Goal: Find specific page/section: Find specific page/section

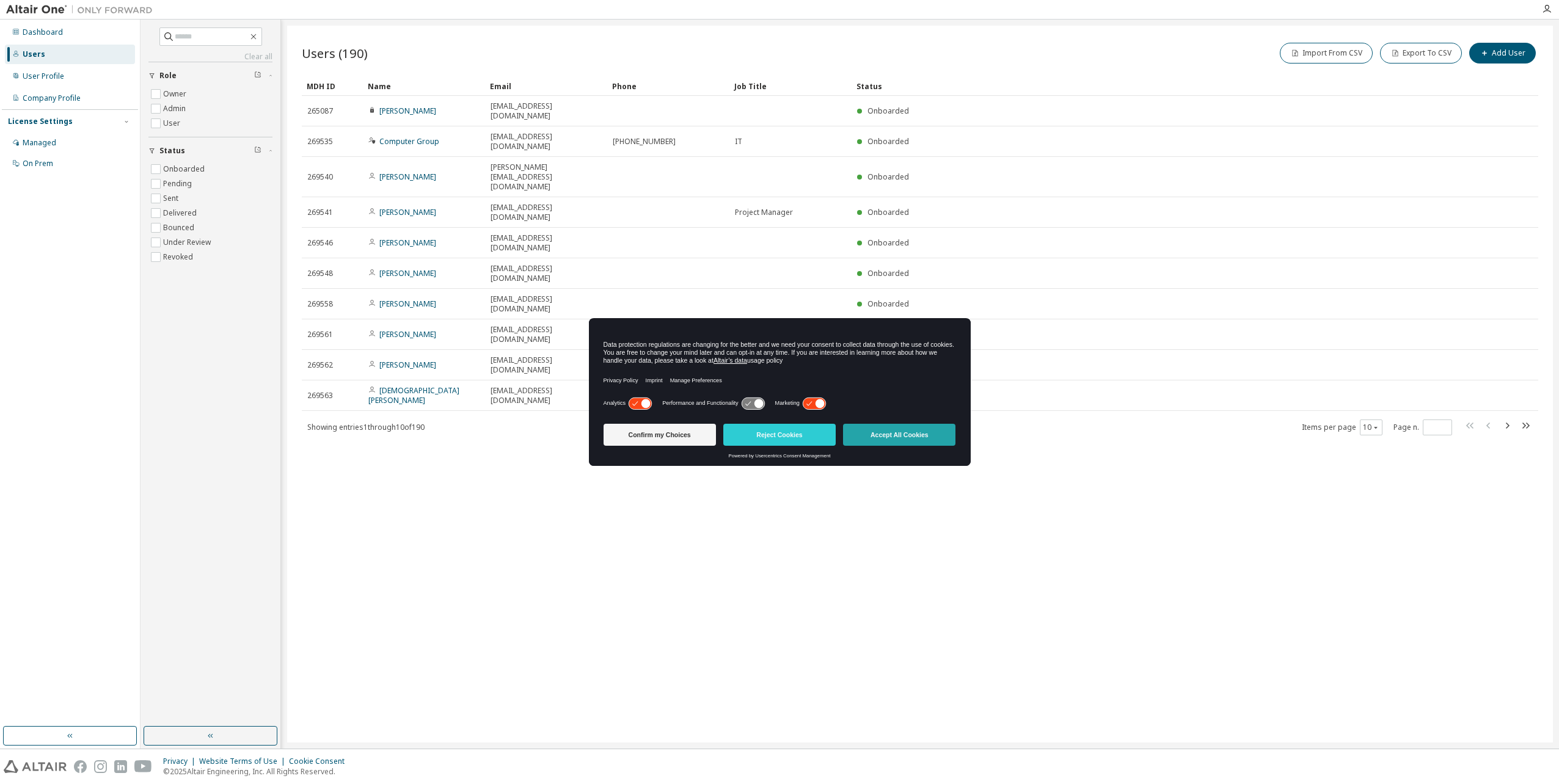
click at [870, 437] on button "Accept All Cookies" at bounding box center [899, 435] width 112 height 22
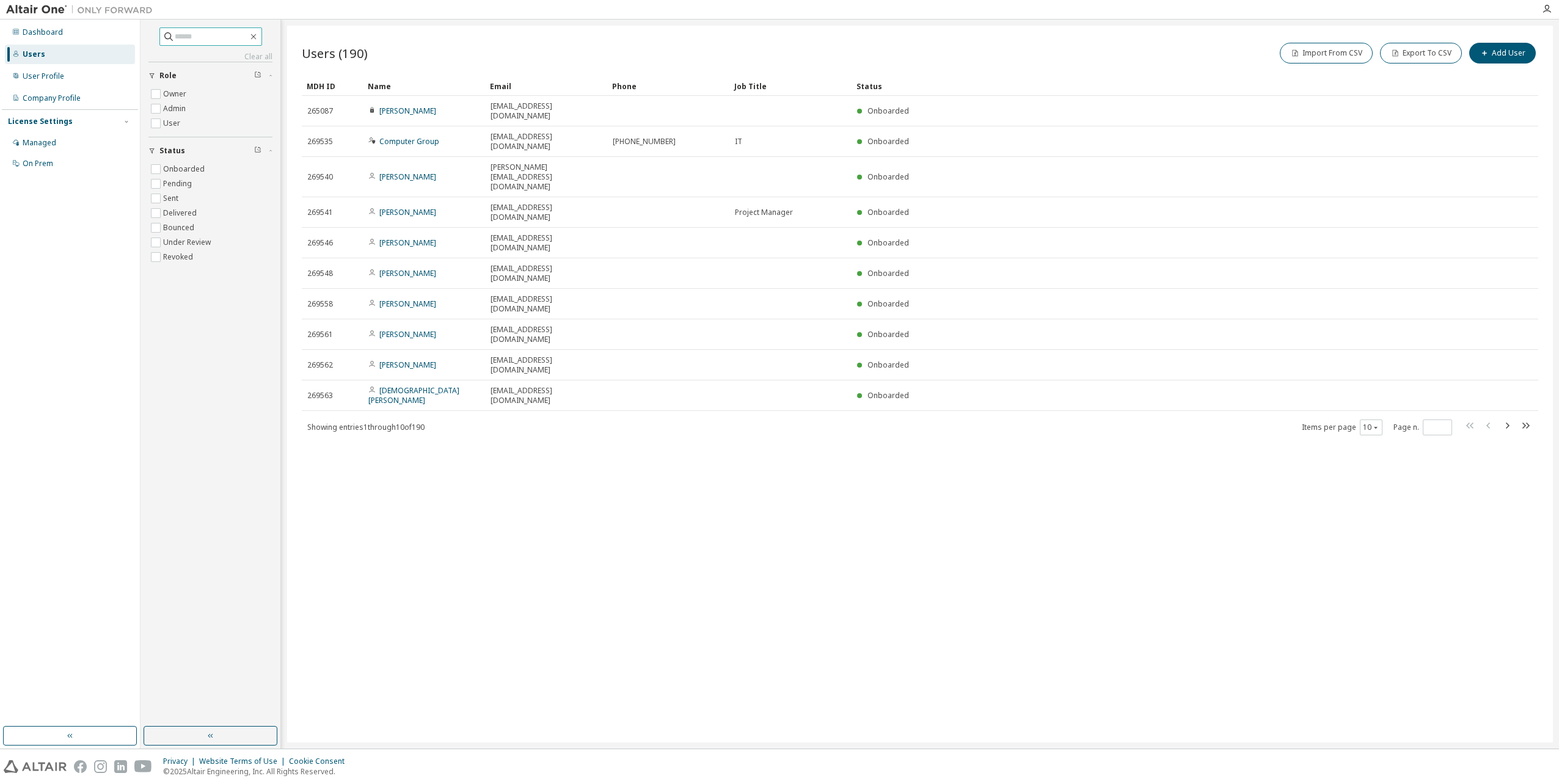
click at [190, 37] on input "text" at bounding box center [211, 37] width 74 height 12
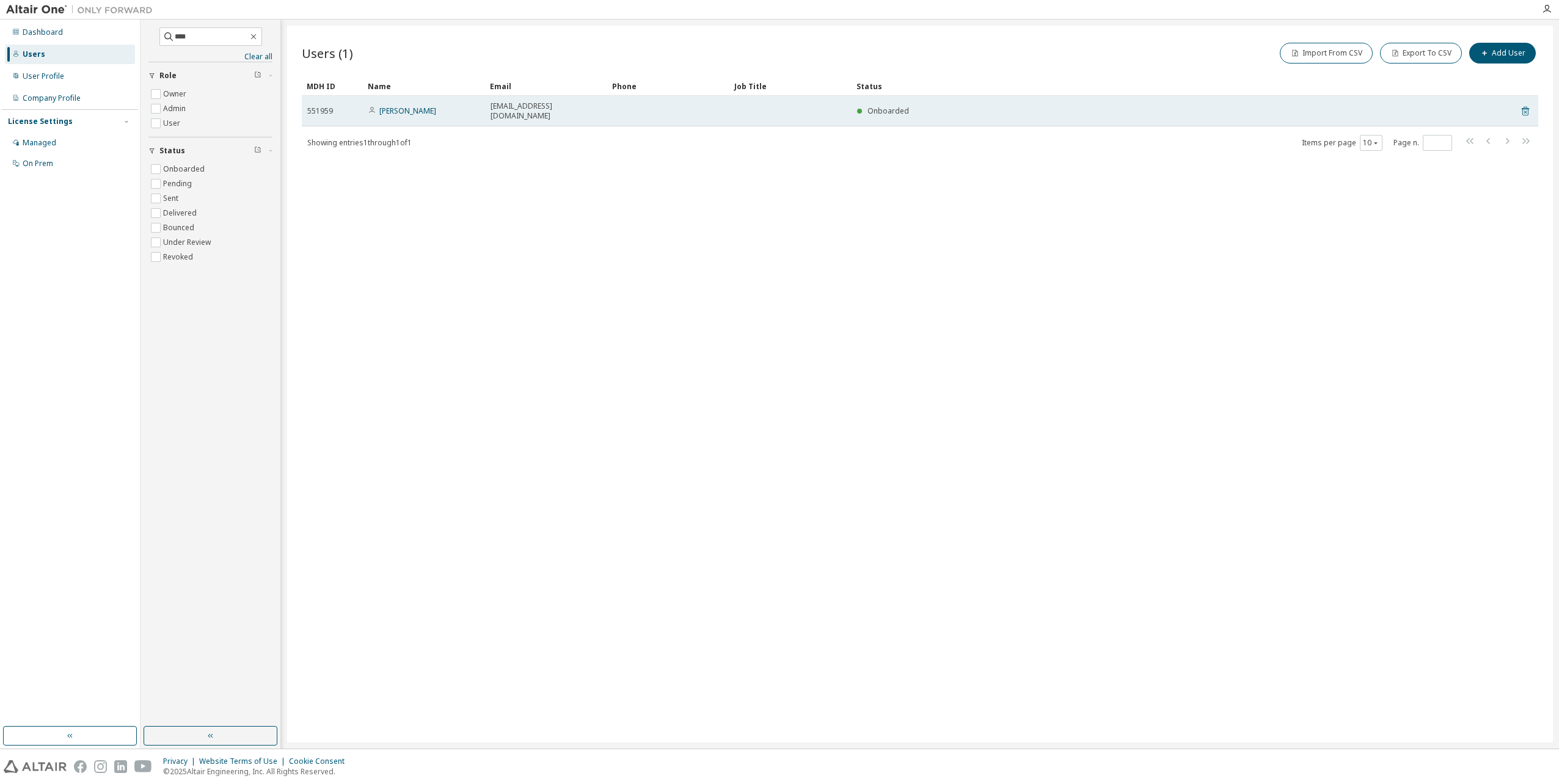
click at [1524, 104] on icon at bounding box center [1525, 111] width 11 height 15
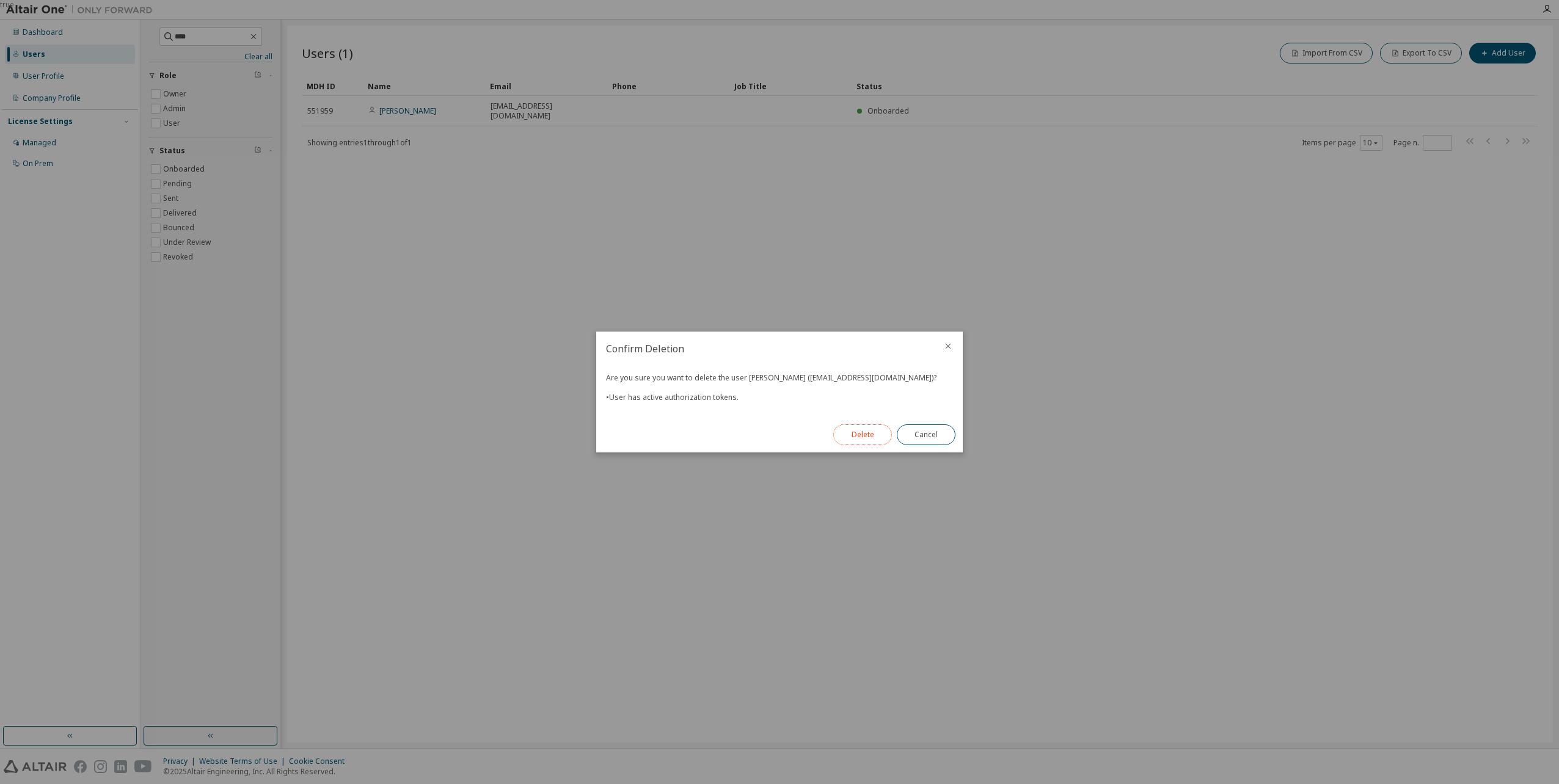
click at [860, 435] on button "Delete" at bounding box center [862, 435] width 59 height 21
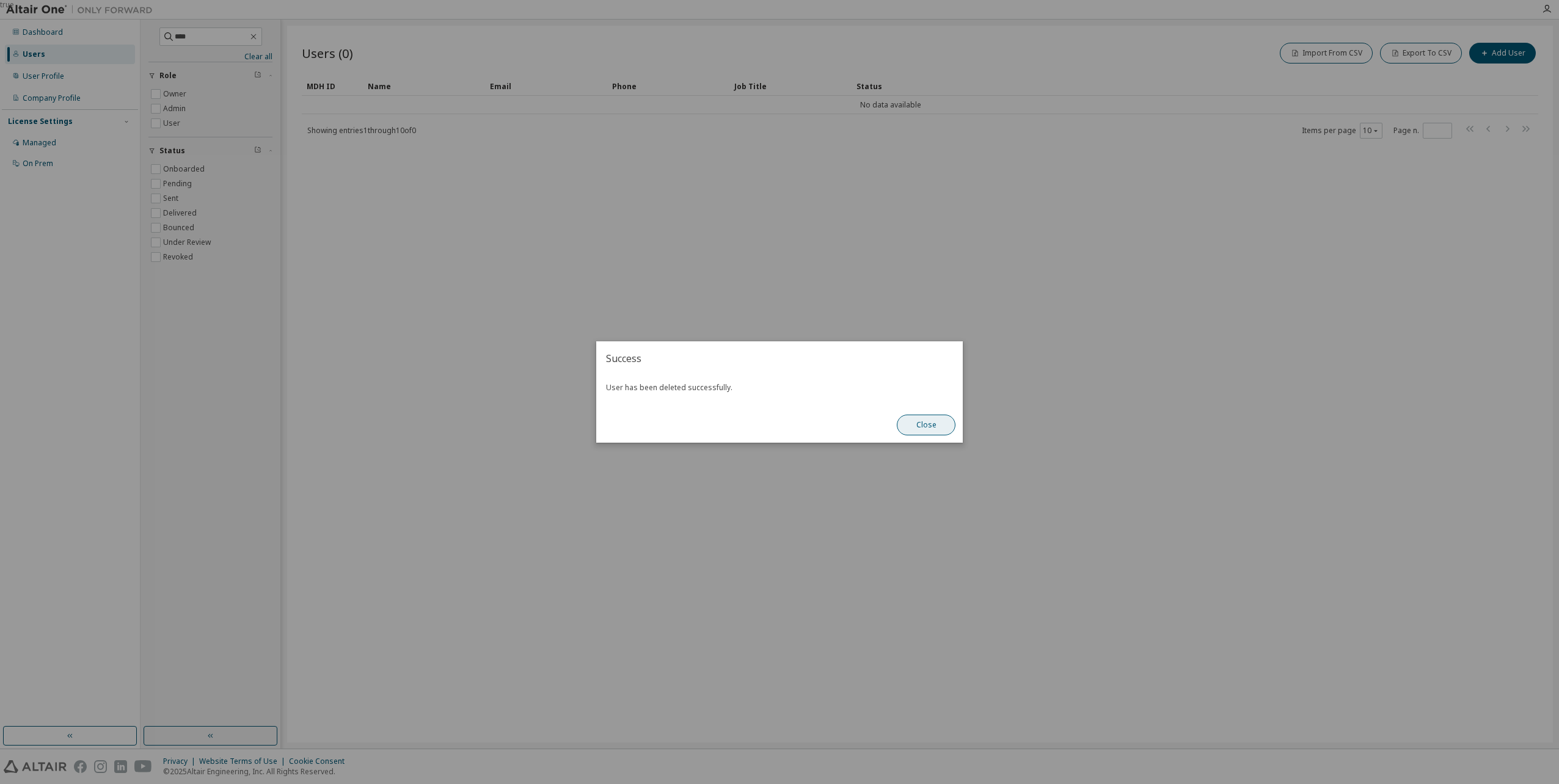
click at [921, 426] on button "Close" at bounding box center [926, 425] width 59 height 21
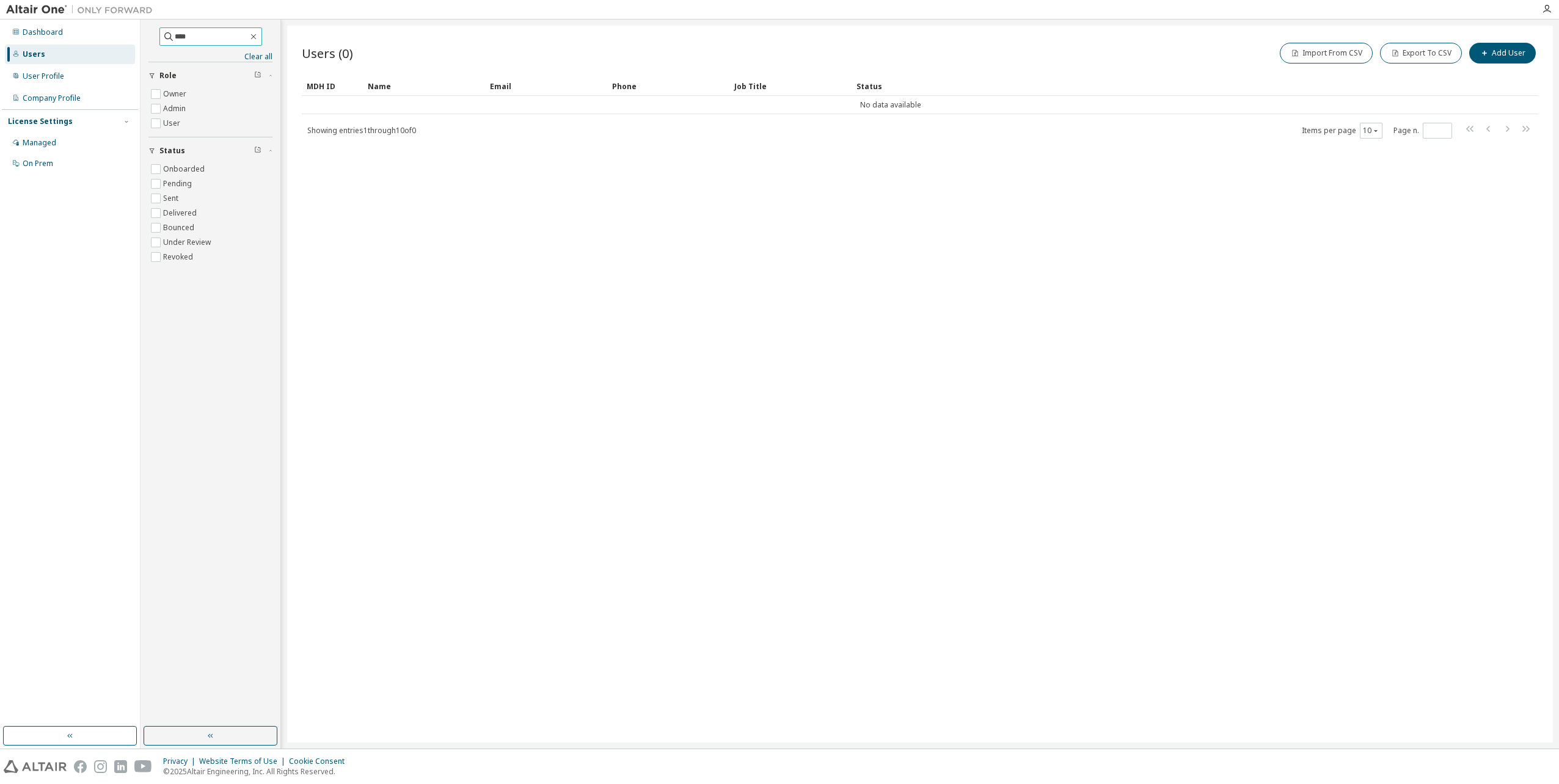
drag, startPoint x: 200, startPoint y: 35, endPoint x: 0, endPoint y: 34, distance: 200.0
click at [0, 37] on html "Dashboard Users User Profile Company Profile License Settings Managed On Prem *…" at bounding box center [780, 392] width 1559 height 784
drag, startPoint x: 201, startPoint y: 37, endPoint x: 0, endPoint y: 45, distance: 201.2
click at [0, 47] on html "Dashboard Users User Profile Company Profile License Settings Managed On Prem *…" at bounding box center [780, 392] width 1559 height 784
type input "****"
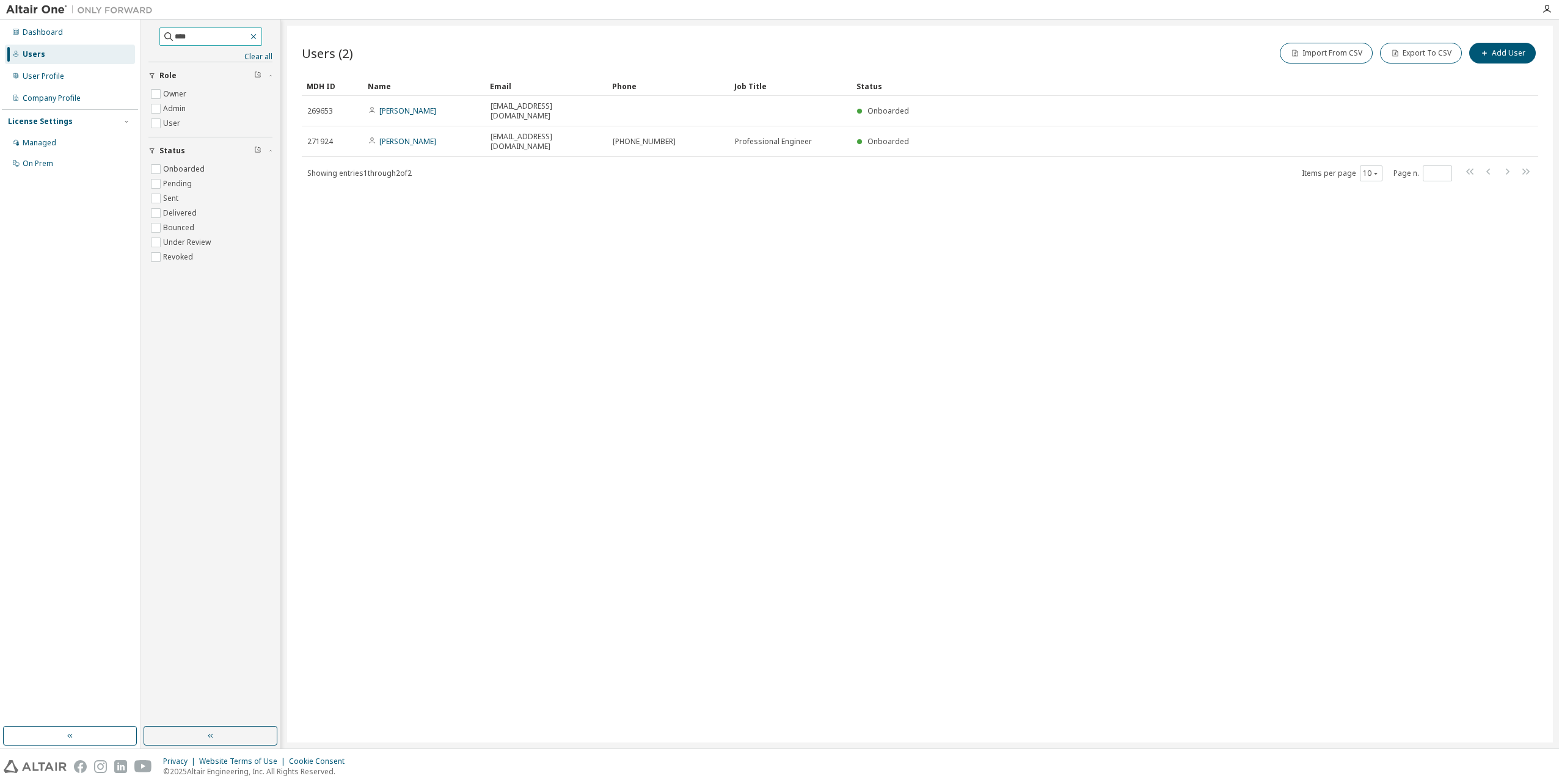
click at [258, 39] on icon "button" at bounding box center [254, 36] width 10 height 10
